Goal: Information Seeking & Learning: Learn about a topic

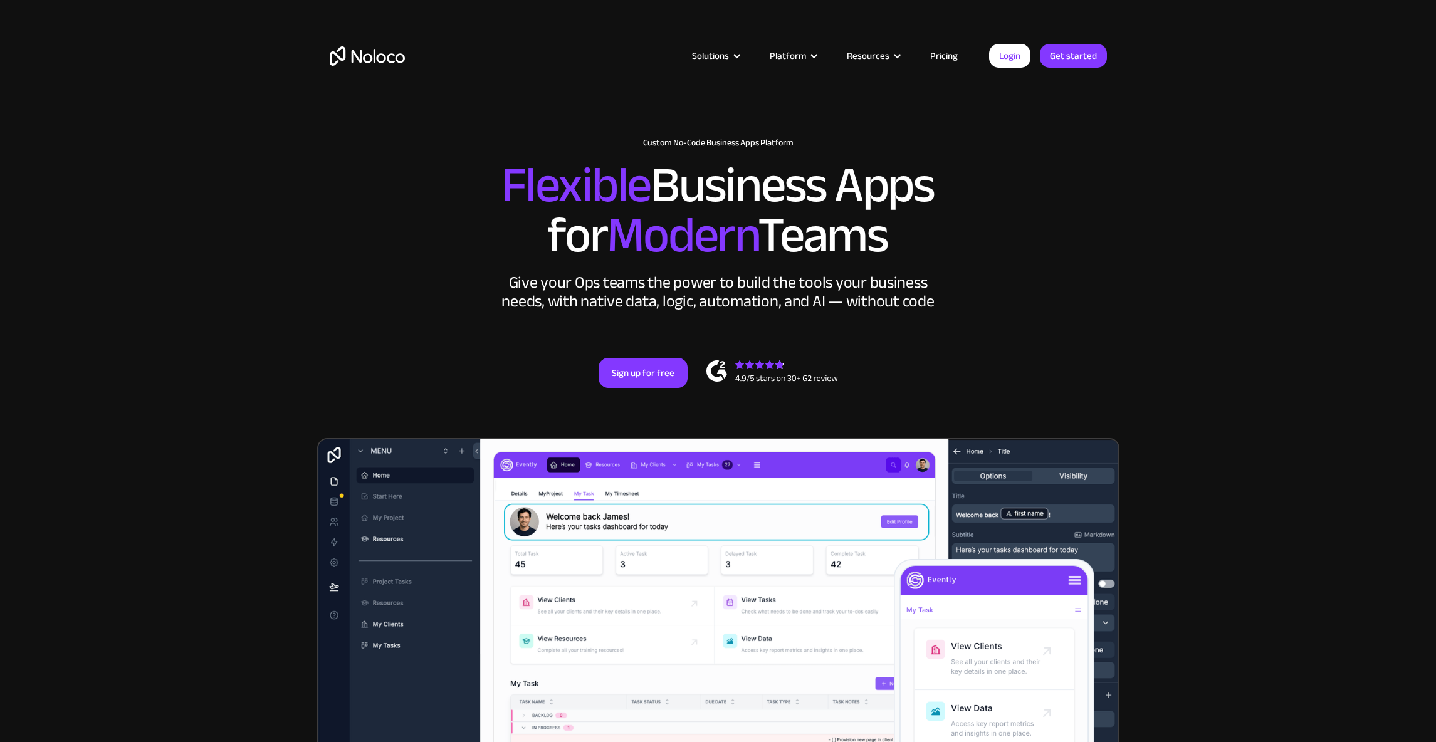
click at [943, 58] on link "Pricing" at bounding box center [943, 56] width 59 height 16
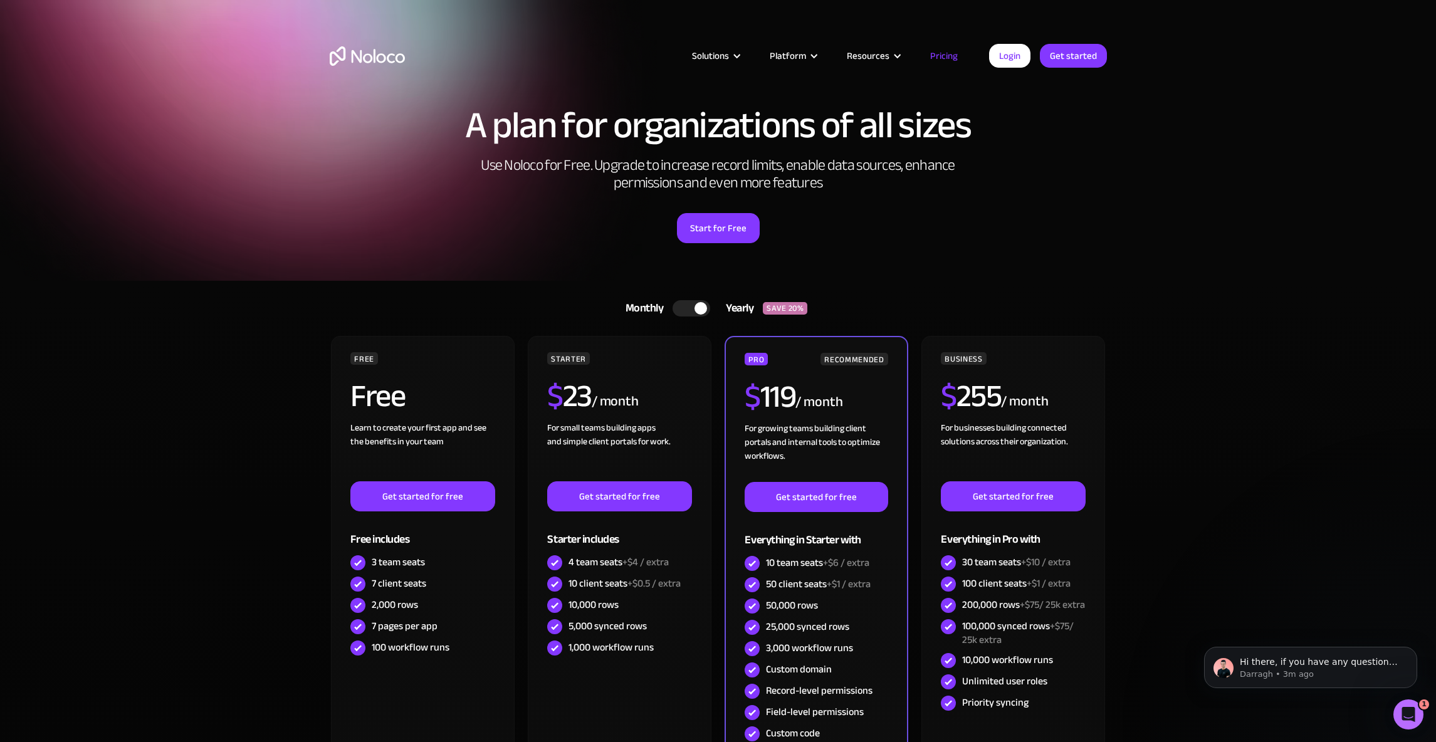
click at [1200, 206] on section "A plan for organizations of all sizes Use Noloco for Free. Upgrade to increase …" at bounding box center [718, 140] width 1436 height 281
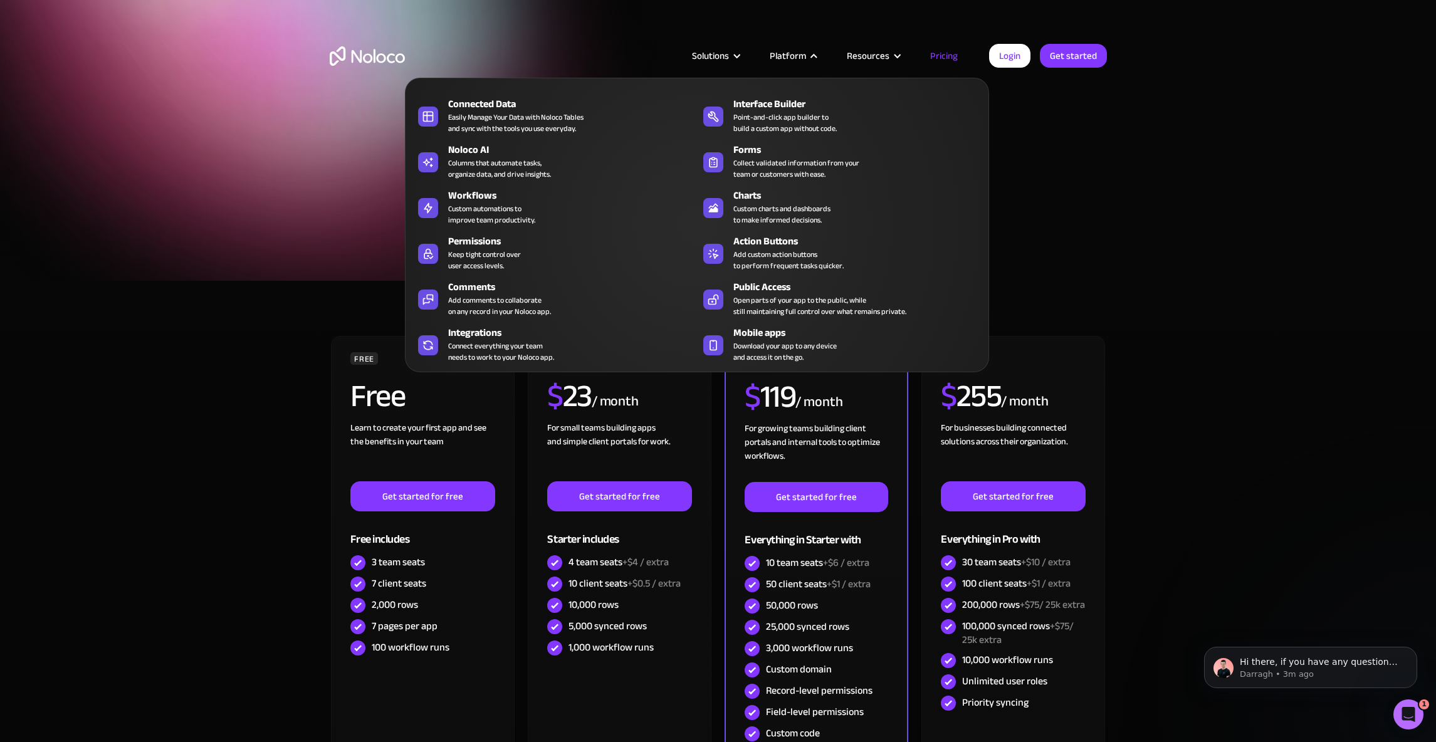
click at [806, 53] on div "Platform" at bounding box center [787, 56] width 36 height 16
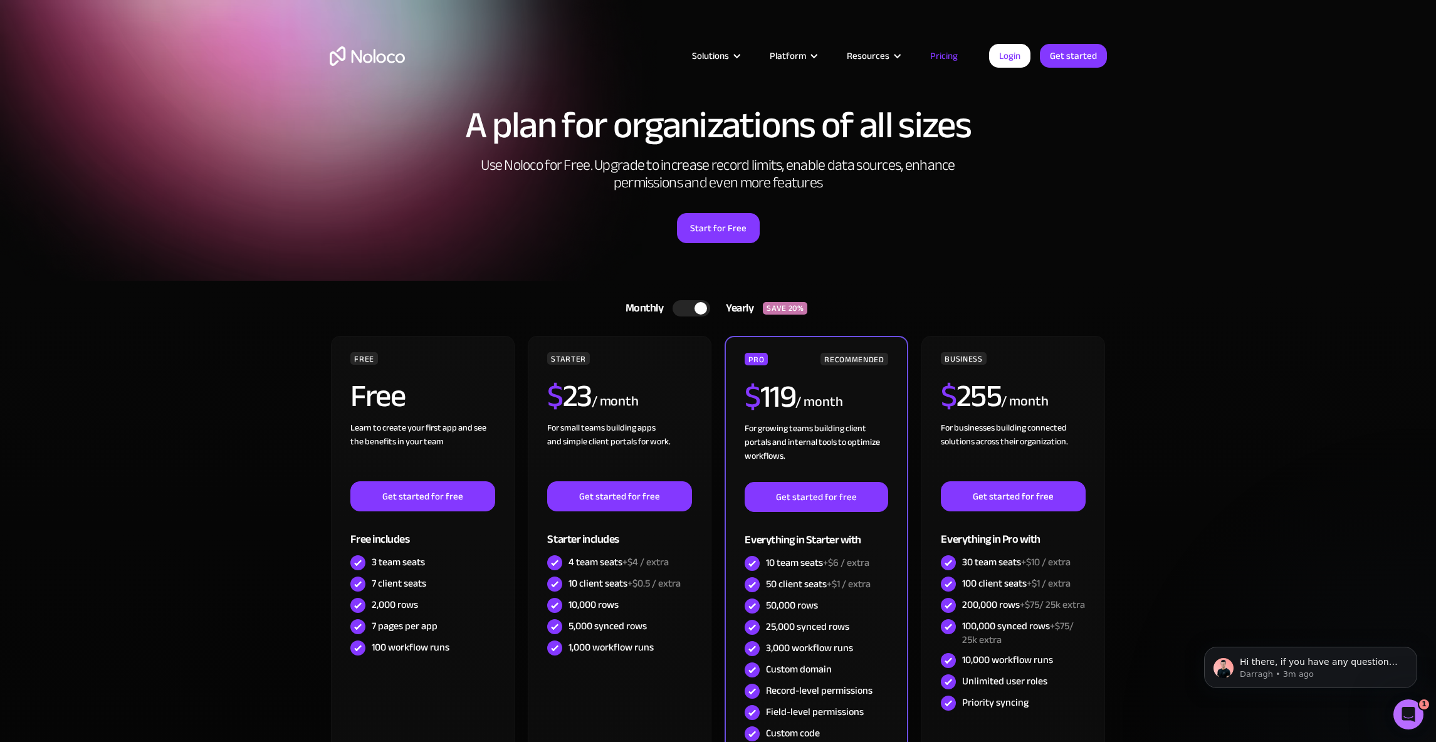
click at [805, 53] on div "Platform" at bounding box center [787, 56] width 36 height 16
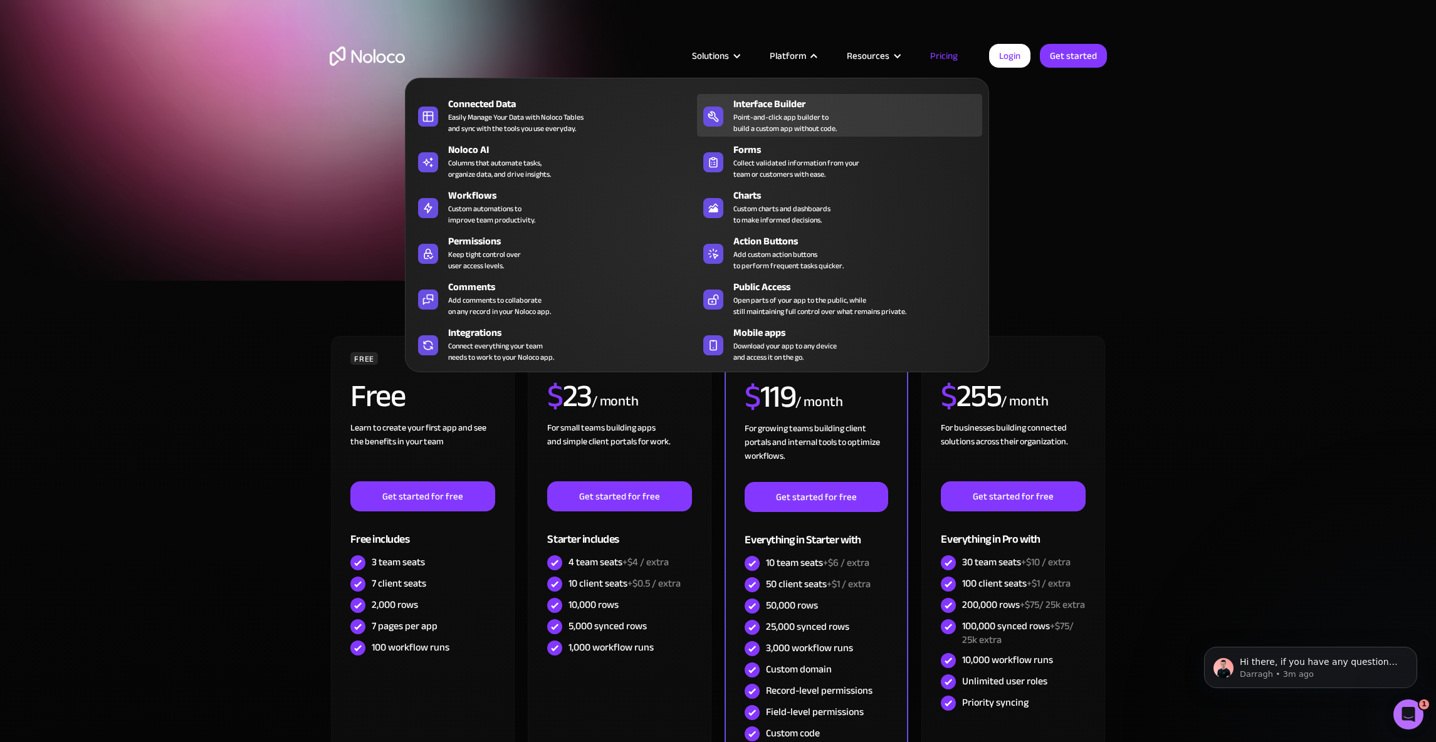
click at [751, 120] on div "Point-and-click app builder to build a custom app without code." at bounding box center [784, 123] width 103 height 23
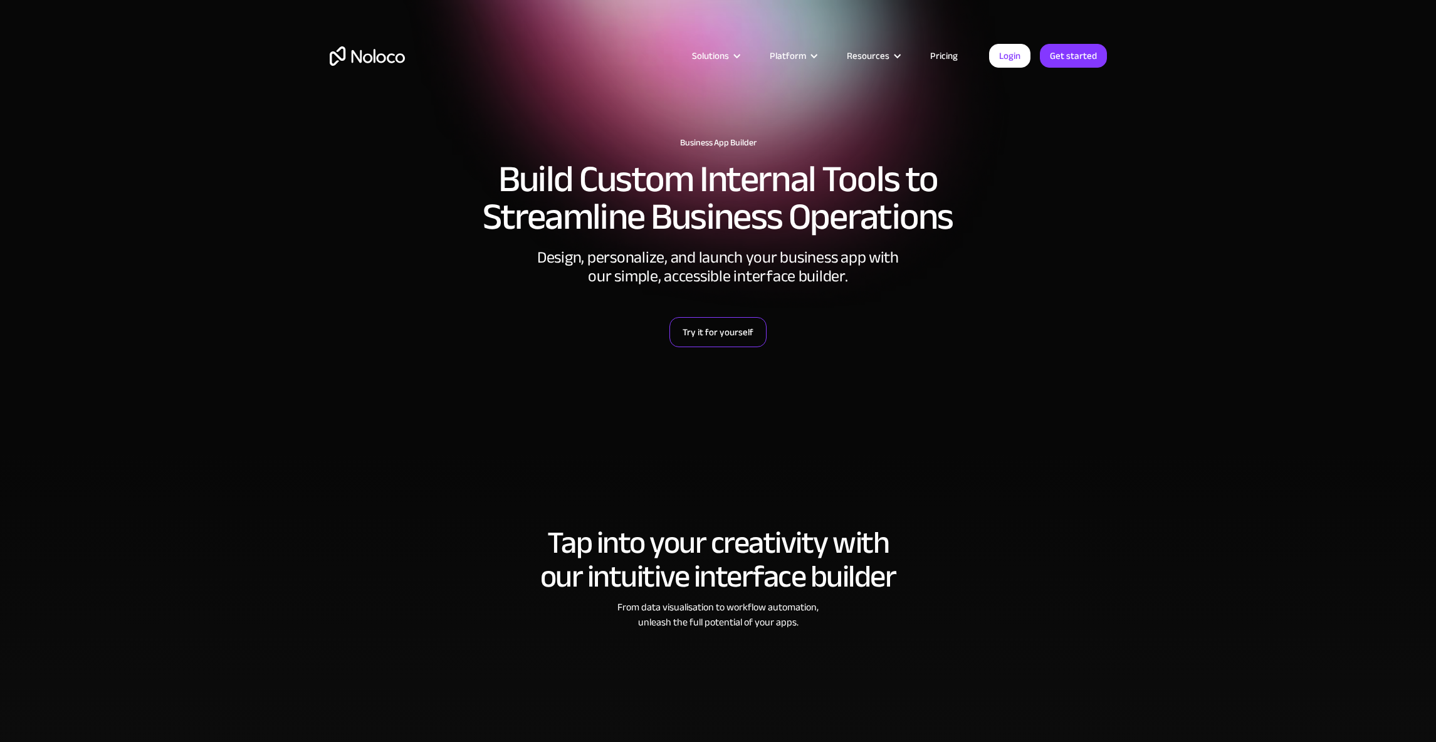
click at [748, 325] on link "Try it for yourself" at bounding box center [717, 332] width 97 height 30
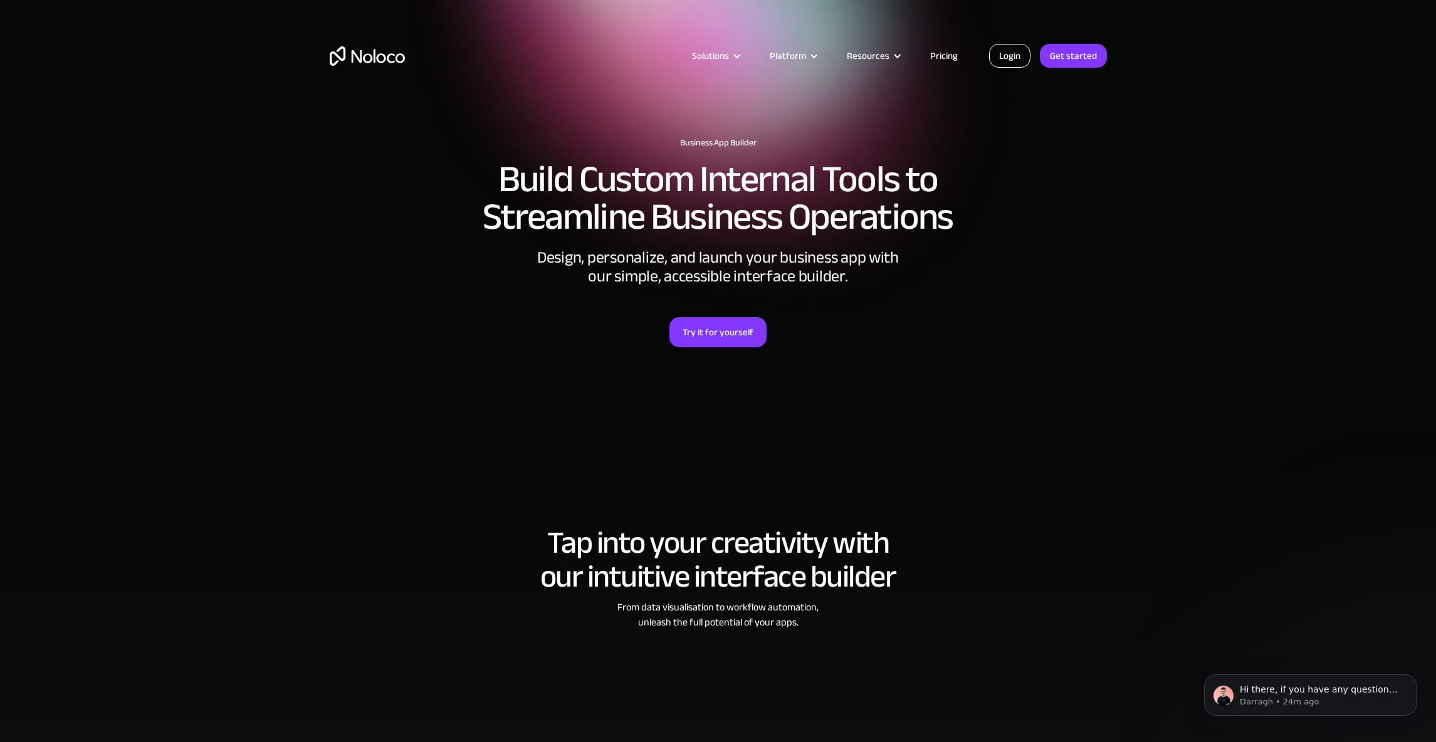
click at [1003, 55] on link "Login" at bounding box center [1009, 56] width 41 height 24
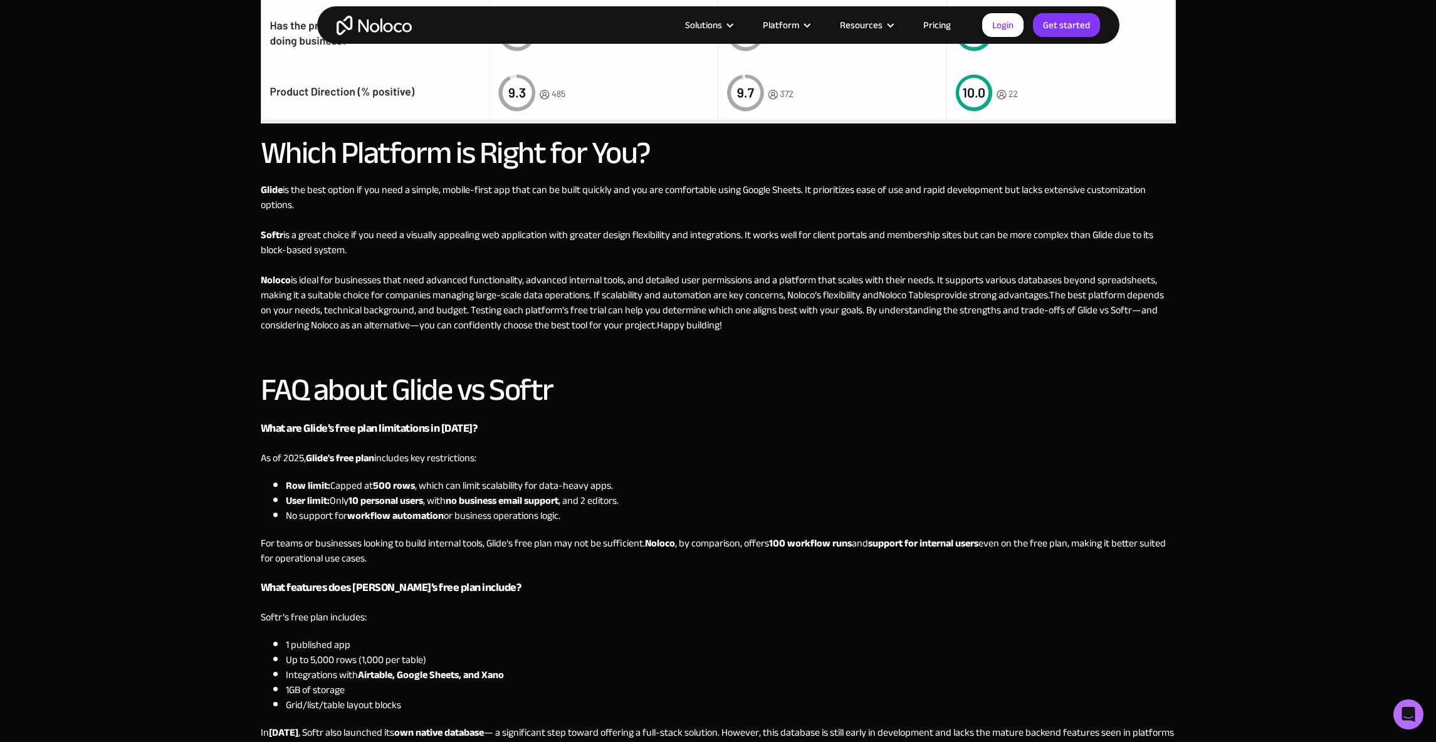
scroll to position [3757, 0]
